Goal: Information Seeking & Learning: Learn about a topic

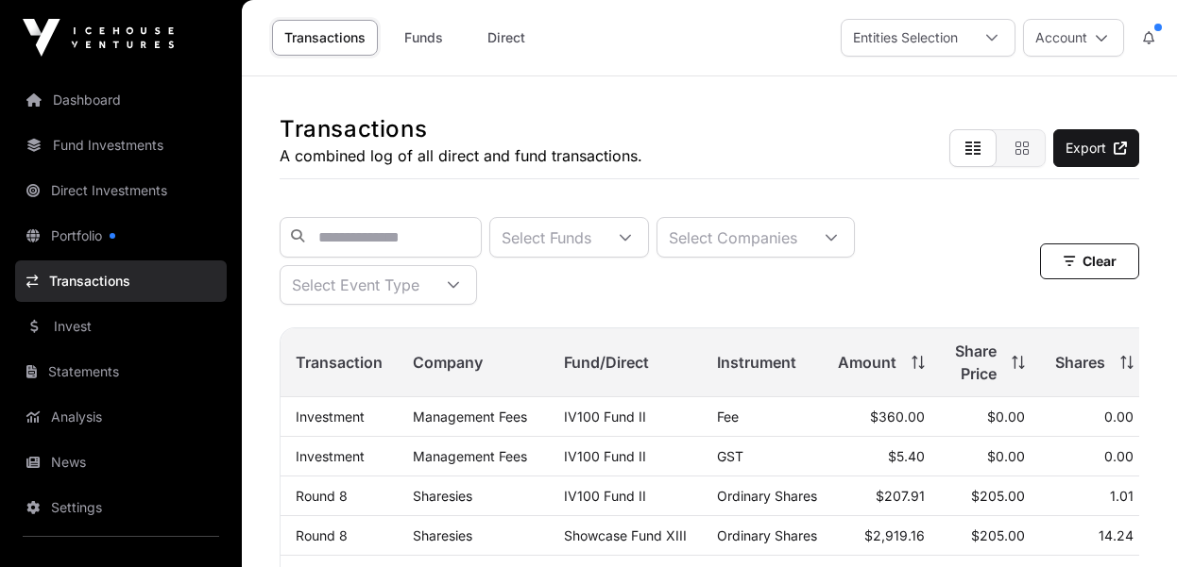
click at [77, 110] on link "Dashboard" at bounding box center [121, 100] width 212 height 42
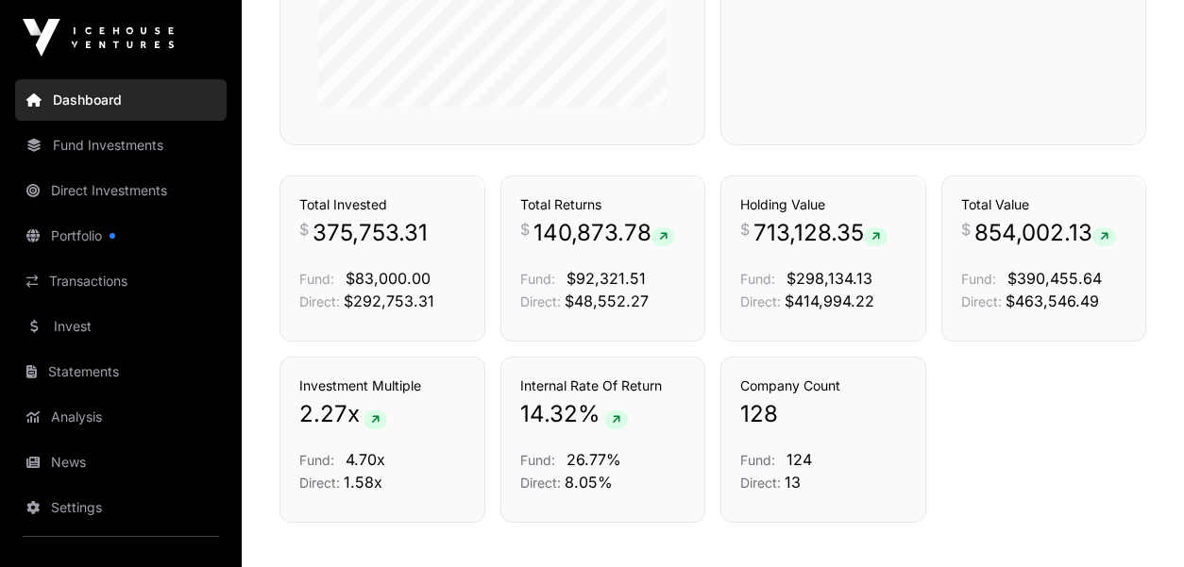
scroll to position [1269, 0]
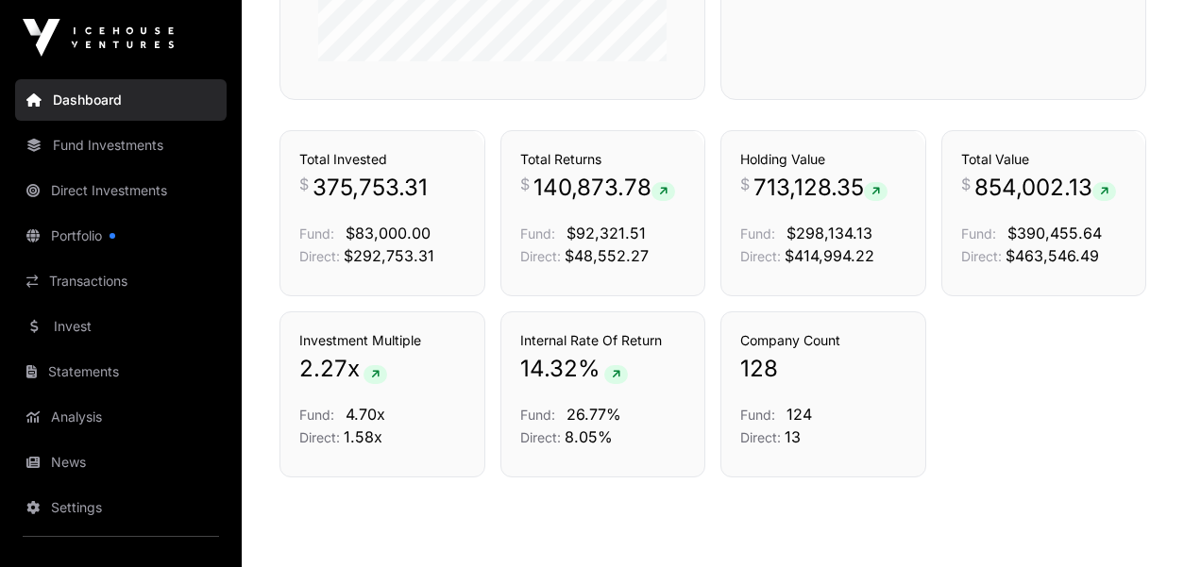
click at [110, 151] on link "Fund Investments" at bounding box center [121, 146] width 212 height 42
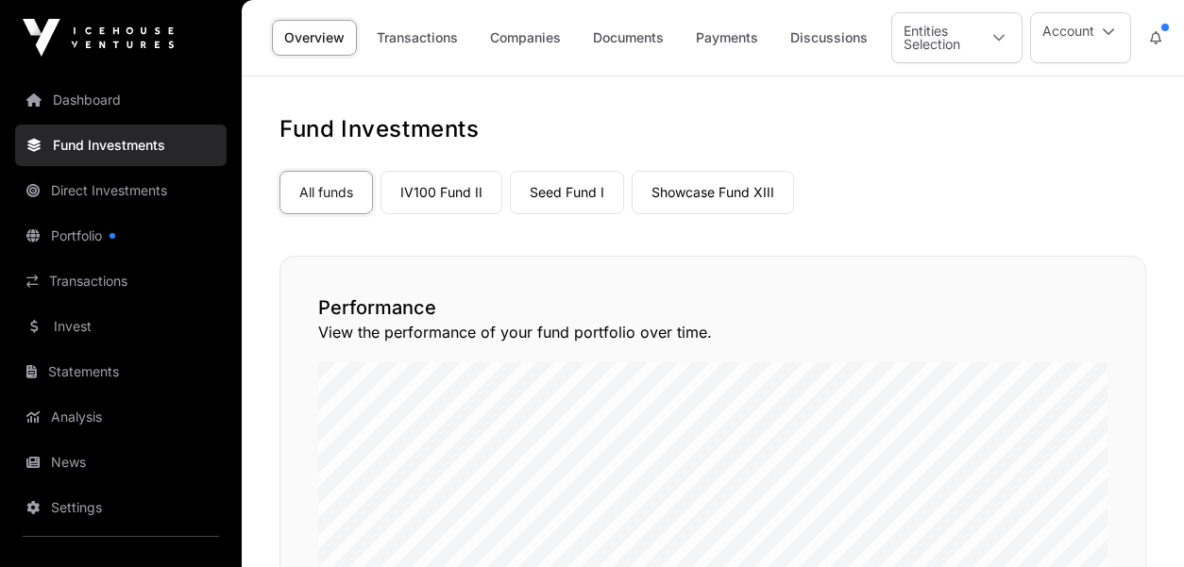
click at [727, 195] on link "Showcase Fund XIII" at bounding box center [713, 192] width 162 height 43
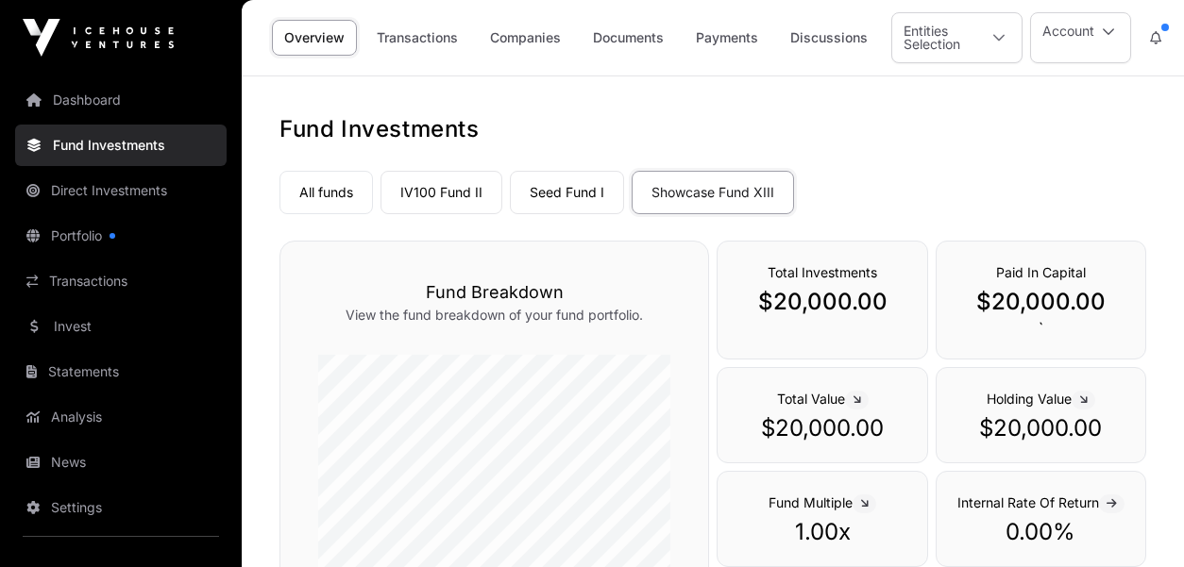
click at [455, 192] on link "IV100 Fund II" at bounding box center [442, 192] width 122 height 43
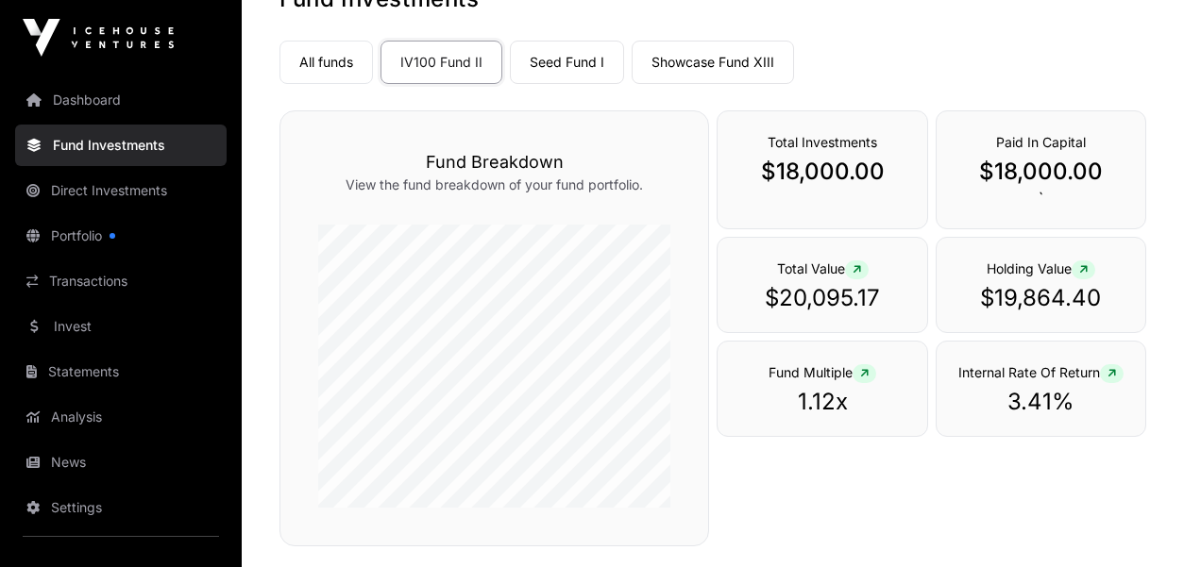
scroll to position [136, 0]
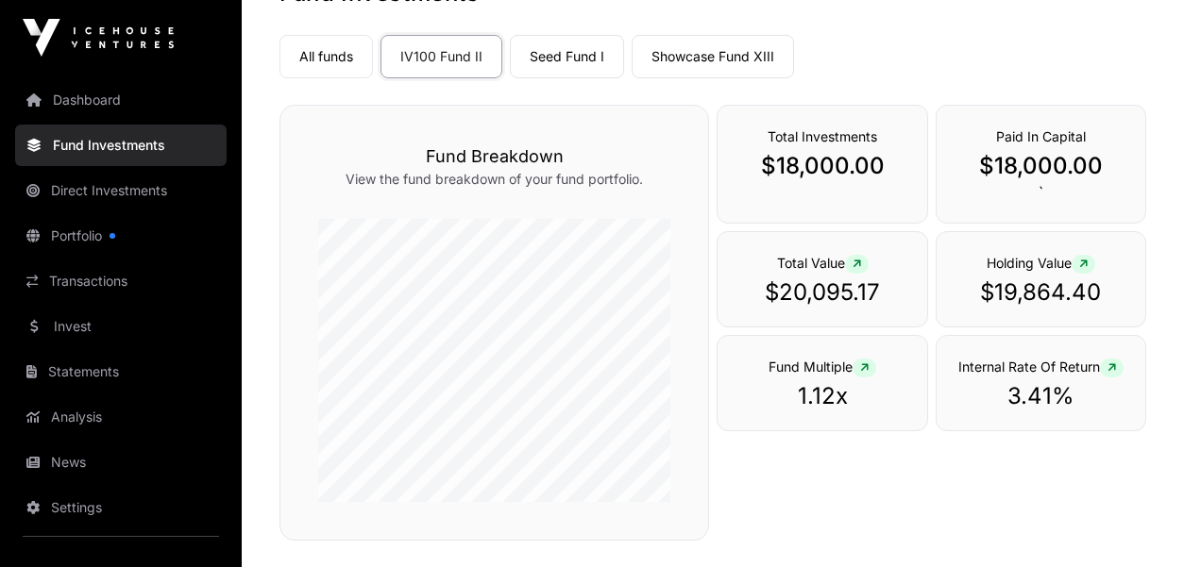
click at [567, 57] on link "Seed Fund I" at bounding box center [567, 56] width 114 height 43
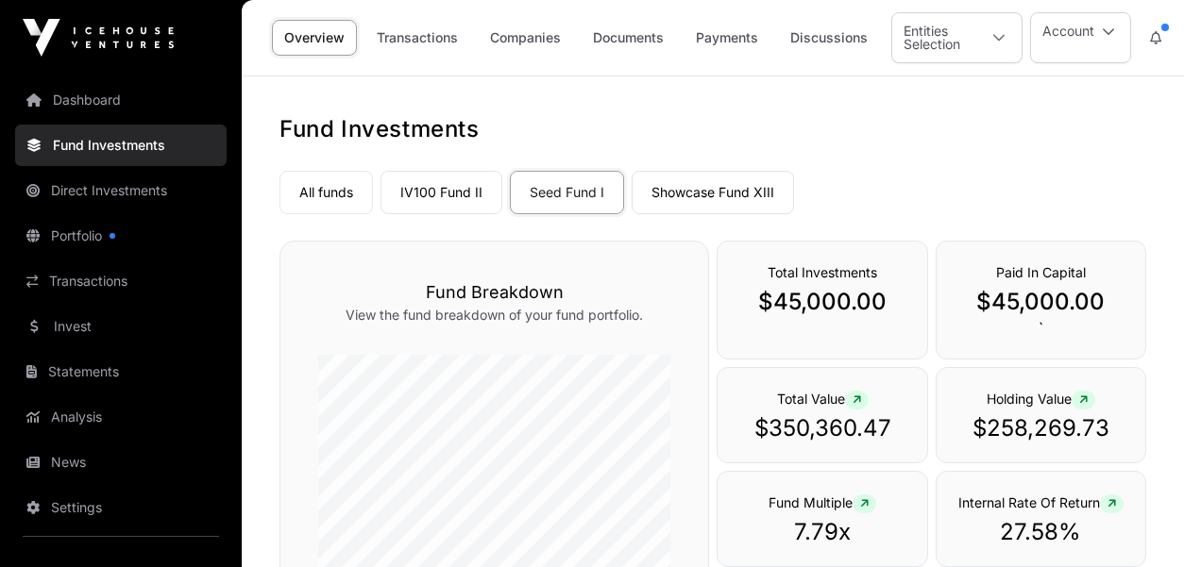
click at [82, 241] on link "Portfolio" at bounding box center [121, 236] width 212 height 42
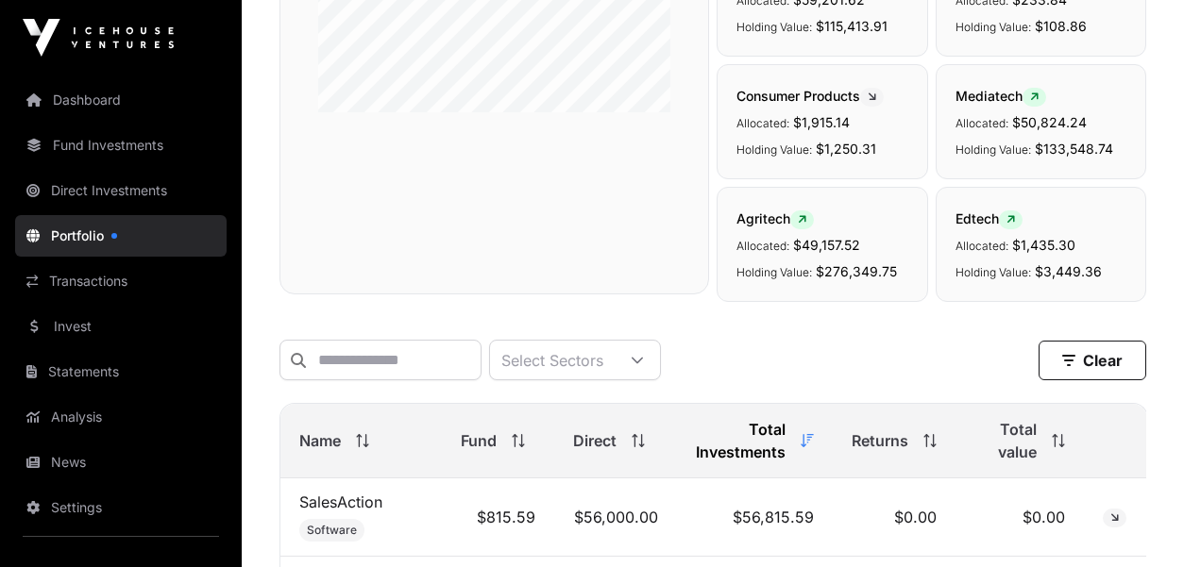
scroll to position [589, 0]
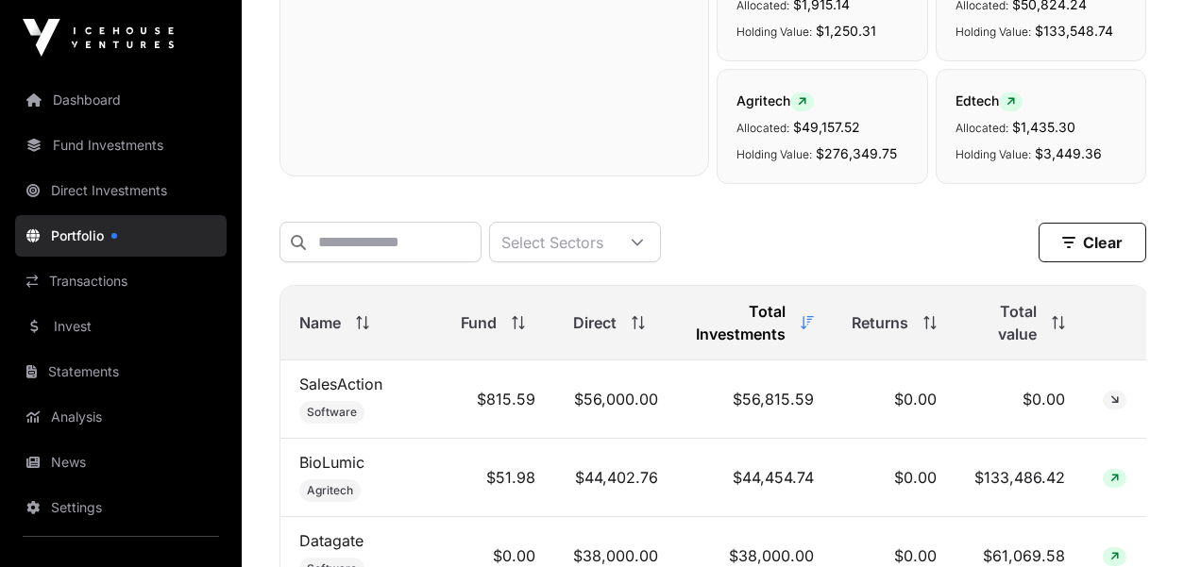
click at [660, 241] on div at bounding box center [637, 242] width 45 height 39
click at [644, 242] on icon at bounding box center [637, 242] width 13 height 13
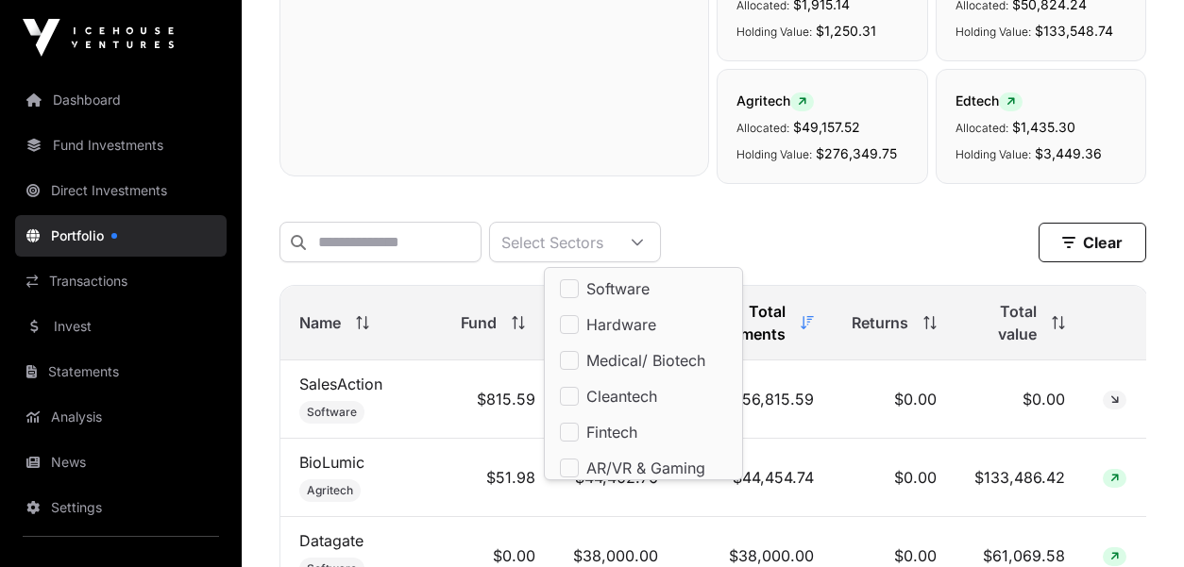
scroll to position [19, 114]
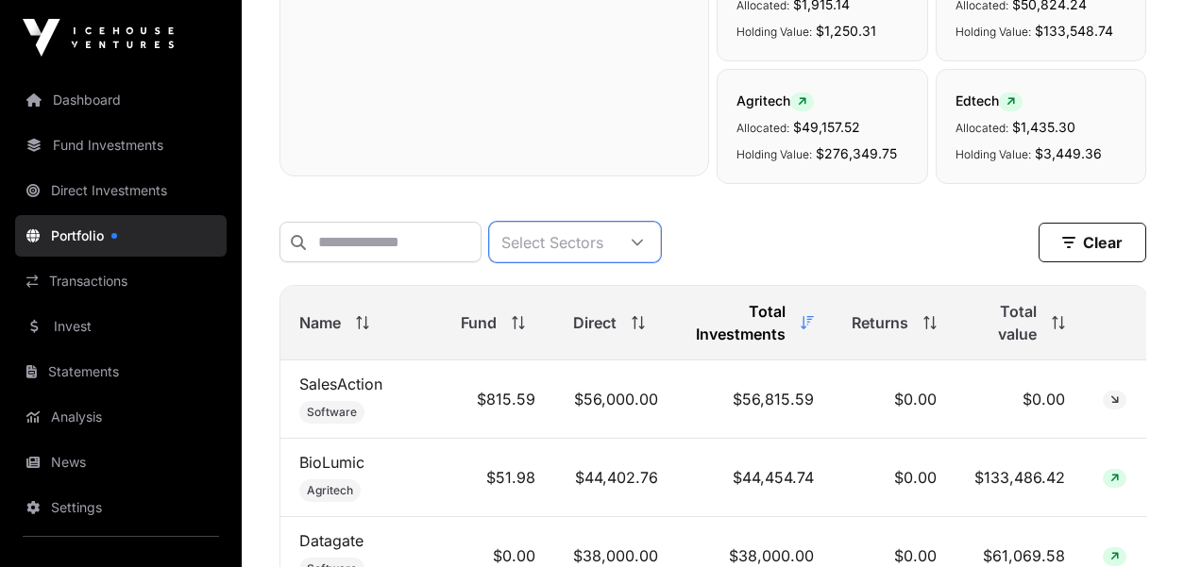
click at [115, 149] on link "Fund Investments" at bounding box center [121, 146] width 212 height 42
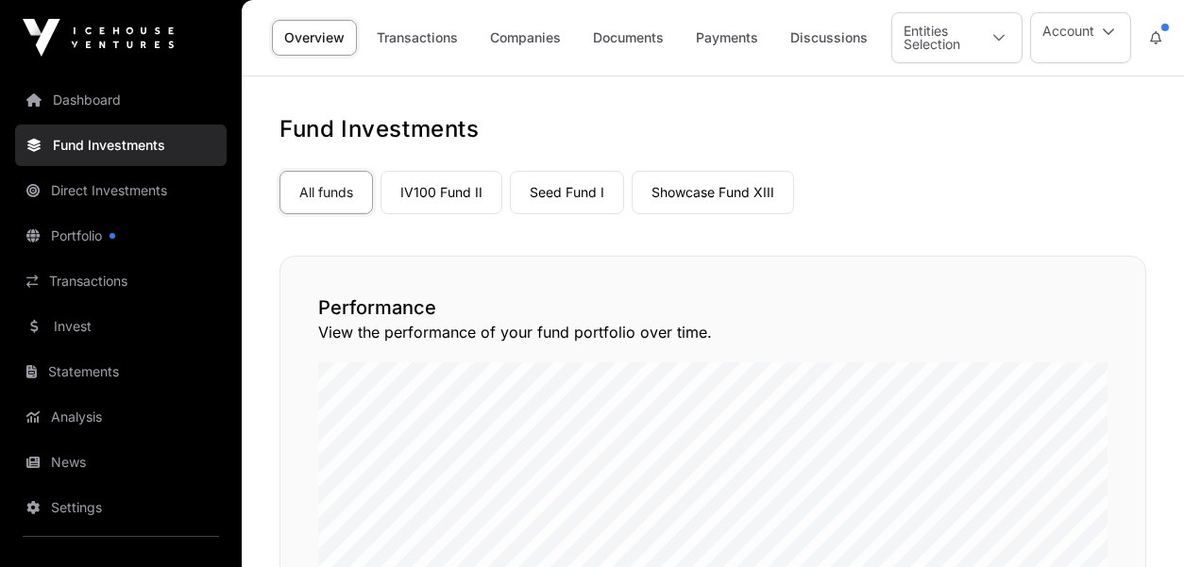
click at [567, 190] on link "Seed Fund I" at bounding box center [567, 192] width 114 height 43
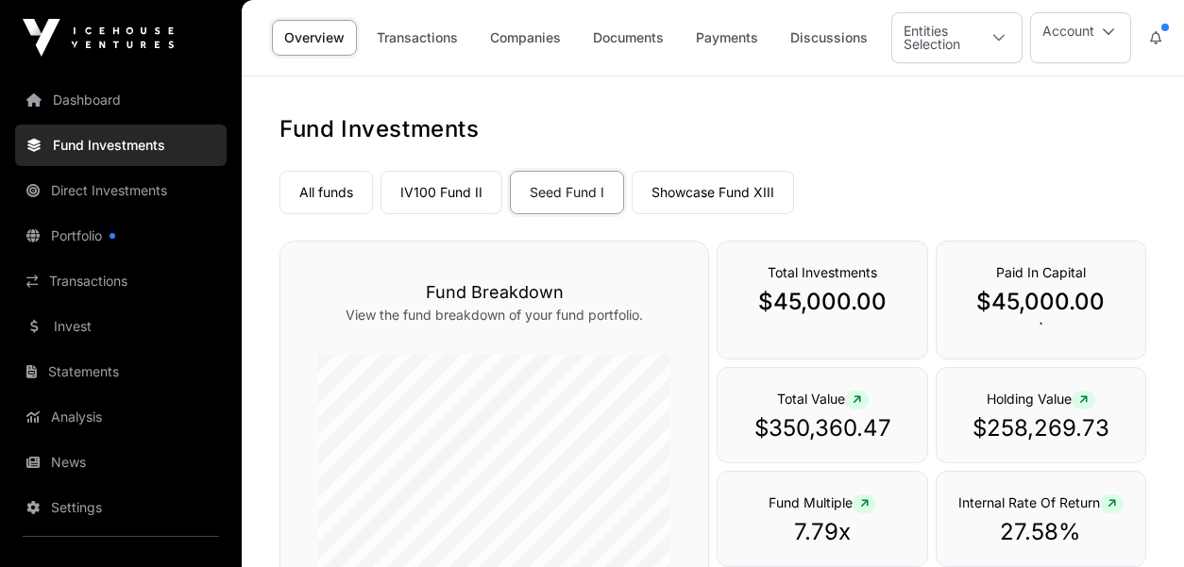
click at [524, 38] on link "Companies" at bounding box center [525, 38] width 95 height 36
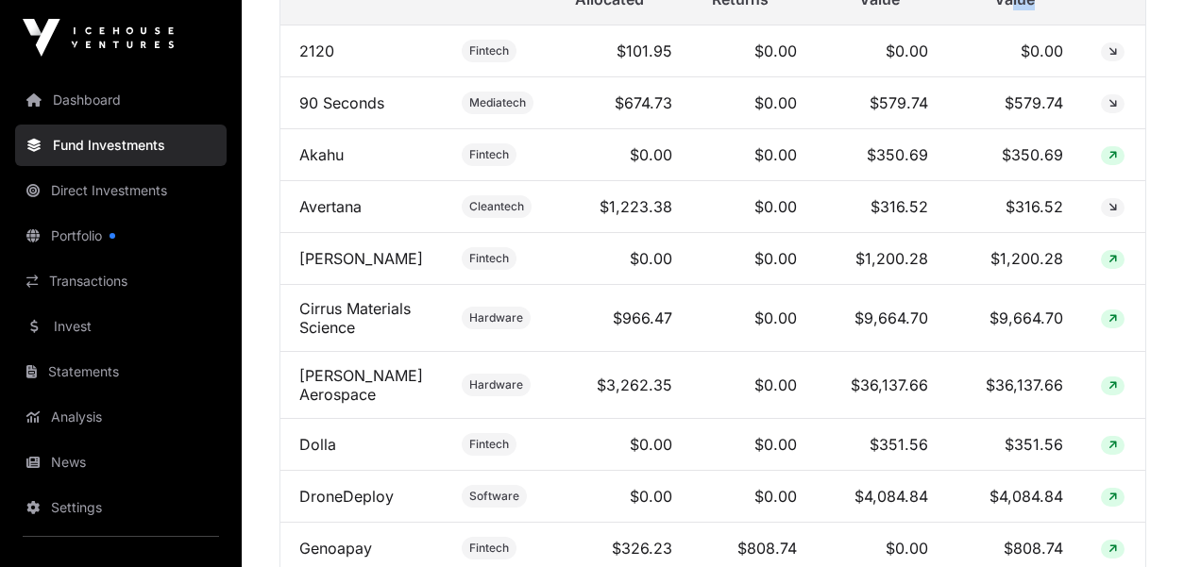
scroll to position [968, 0]
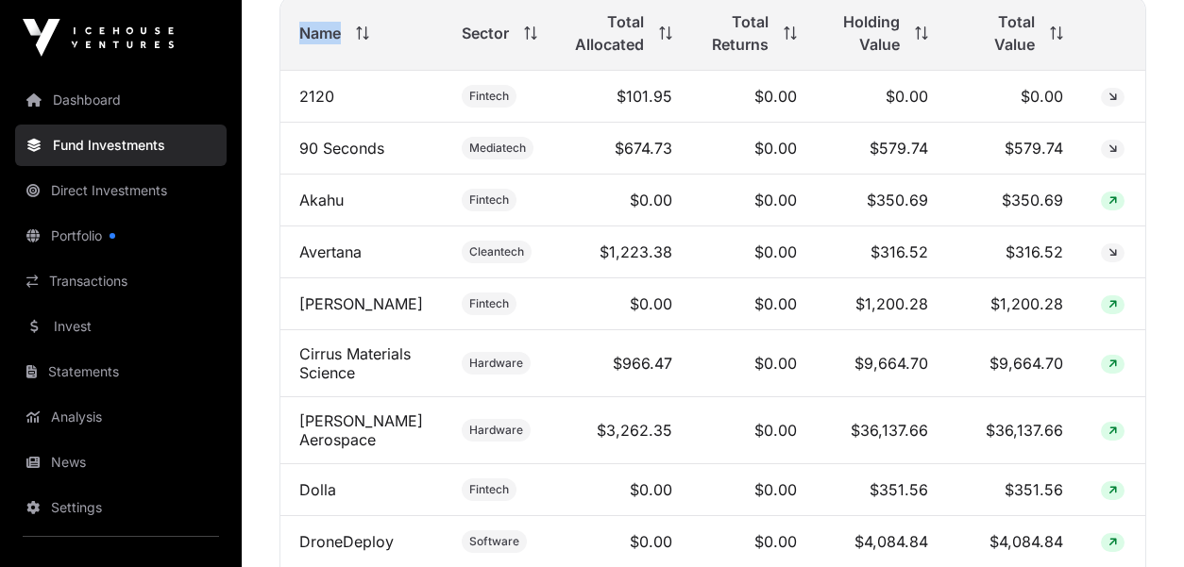
drag, startPoint x: 1066, startPoint y: 287, endPoint x: 288, endPoint y: 35, distance: 817.9
copy span "Name"
